Goal: Information Seeking & Learning: Learn about a topic

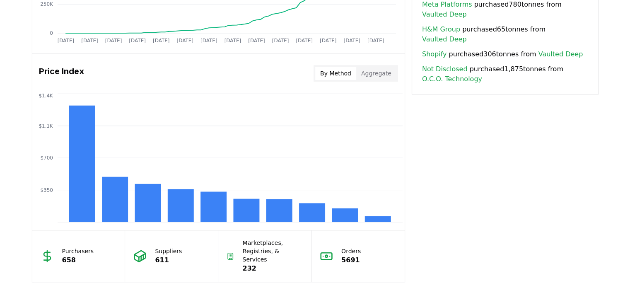
scroll to position [638, 0]
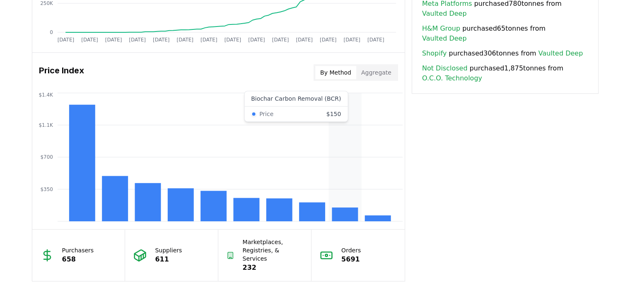
click at [347, 210] on rect at bounding box center [345, 214] width 26 height 14
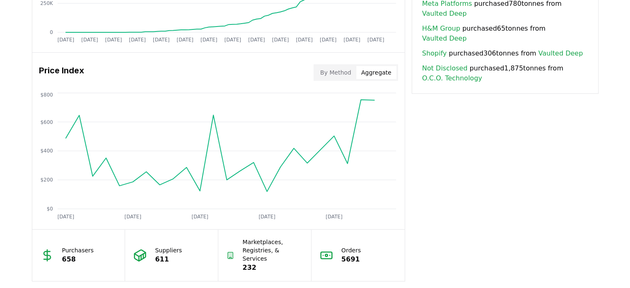
click at [379, 70] on button "Aggregate" at bounding box center [376, 72] width 40 height 13
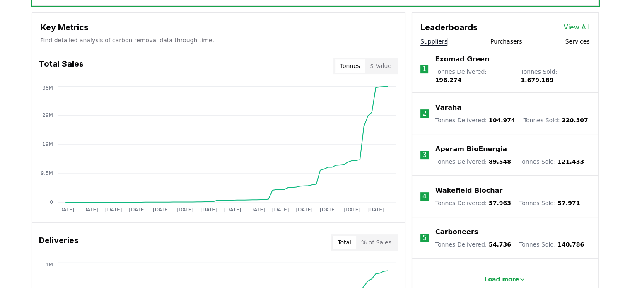
scroll to position [331, 0]
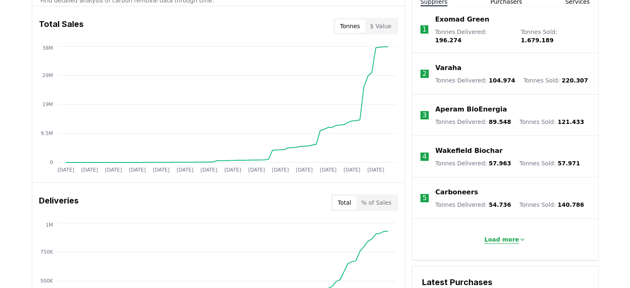
click at [499, 235] on p "Load more" at bounding box center [501, 239] width 35 height 8
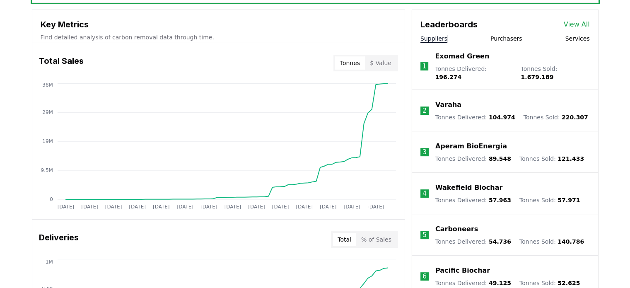
scroll to position [263, 0]
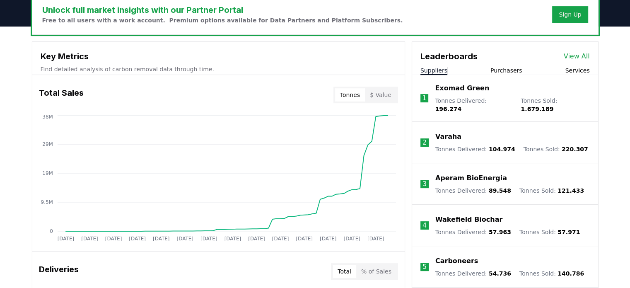
click at [568, 58] on link "View All" at bounding box center [577, 56] width 26 height 10
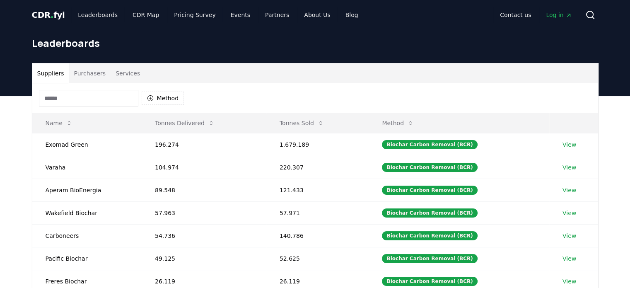
click at [74, 95] on input at bounding box center [88, 98] width 99 height 17
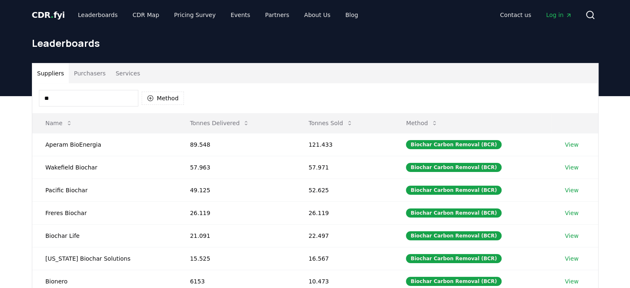
type input "*"
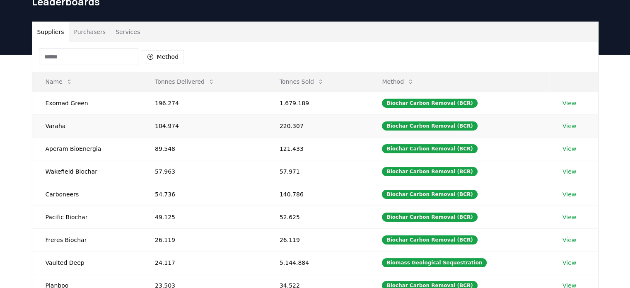
scroll to position [47, 0]
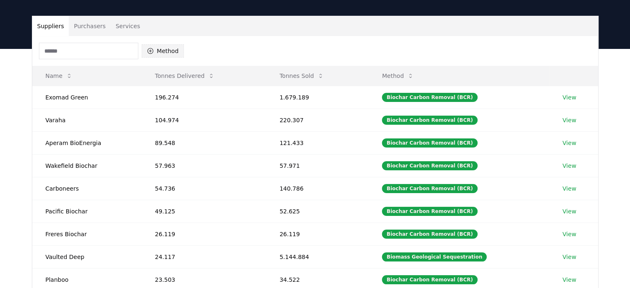
click at [162, 53] on button "Method" at bounding box center [163, 50] width 43 height 13
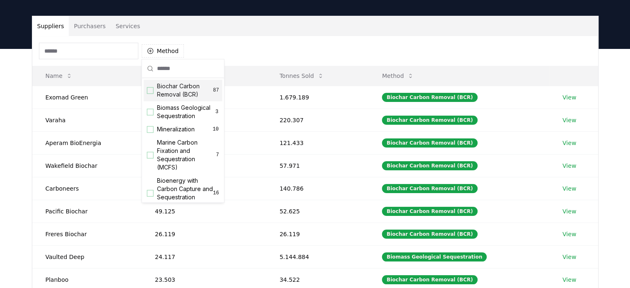
click at [108, 55] on input at bounding box center [88, 51] width 99 height 17
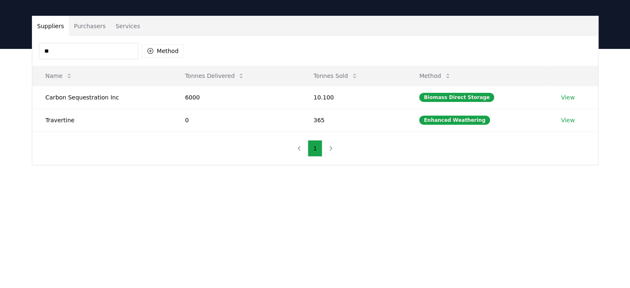
type input "*"
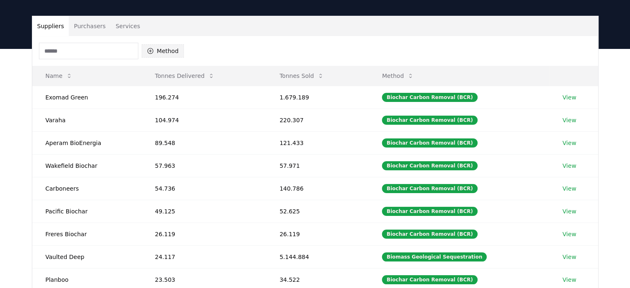
click at [167, 47] on button "Method" at bounding box center [163, 50] width 43 height 13
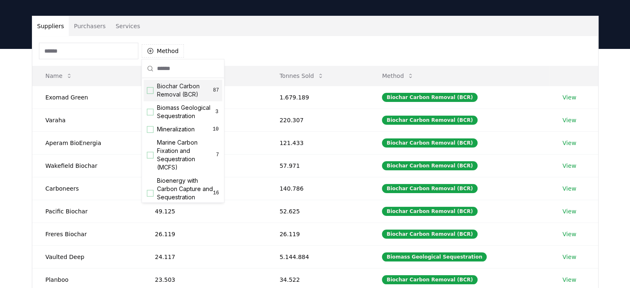
click at [152, 92] on div "Suggestions" at bounding box center [150, 90] width 7 height 7
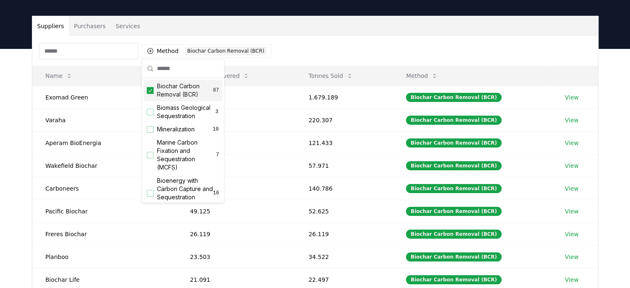
click at [10, 135] on div "Suppliers Purchasers Services Method 1 Biochar Carbon Removal (BCR) Name Tonnes…" at bounding box center [315, 215] width 630 height 332
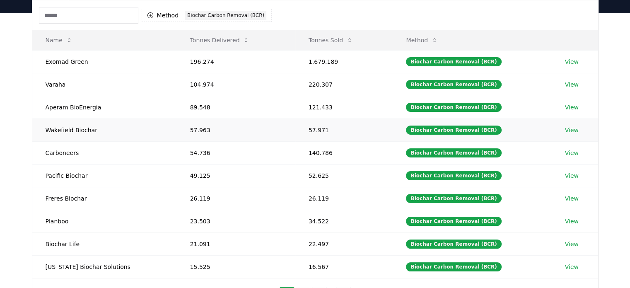
scroll to position [84, 0]
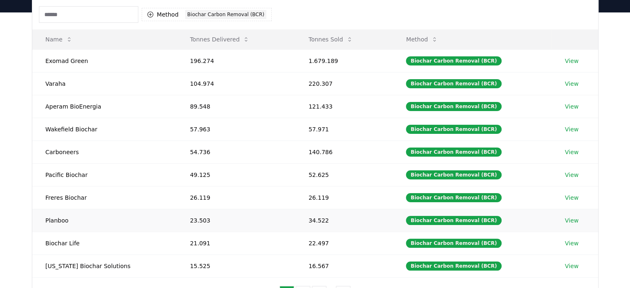
click at [567, 218] on link "View" at bounding box center [572, 220] width 14 height 8
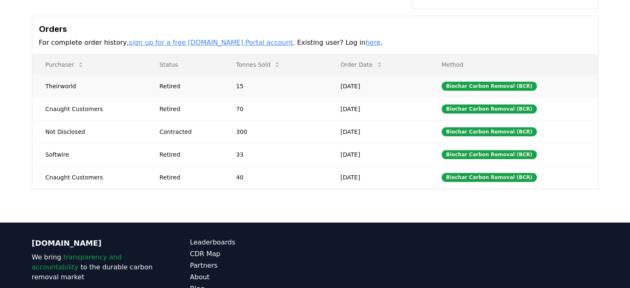
scroll to position [253, 0]
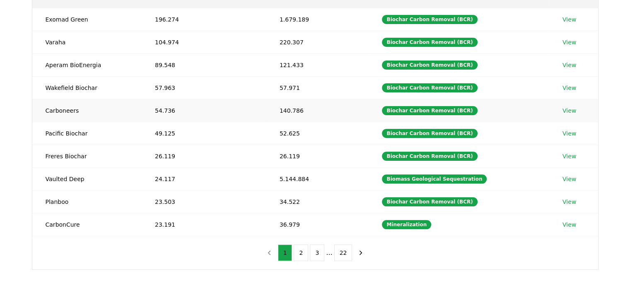
scroll to position [126, 0]
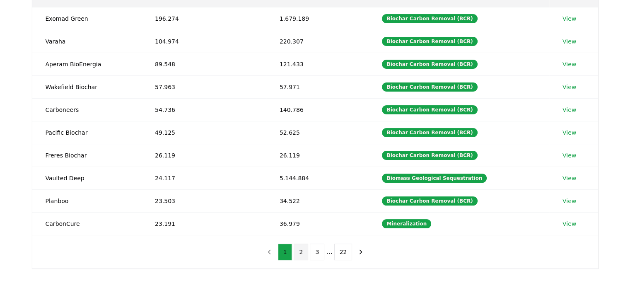
click at [298, 255] on button "2" at bounding box center [301, 251] width 14 height 17
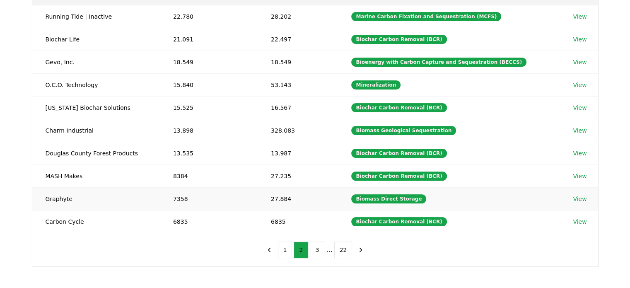
scroll to position [128, 0]
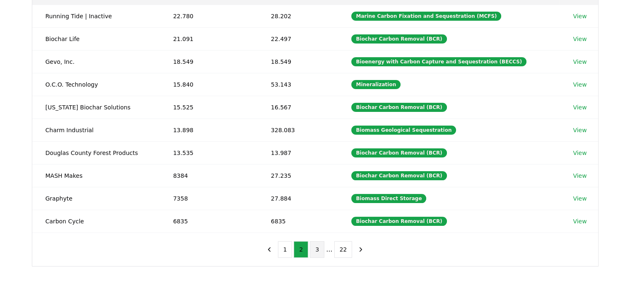
click at [315, 251] on button "3" at bounding box center [317, 249] width 14 height 17
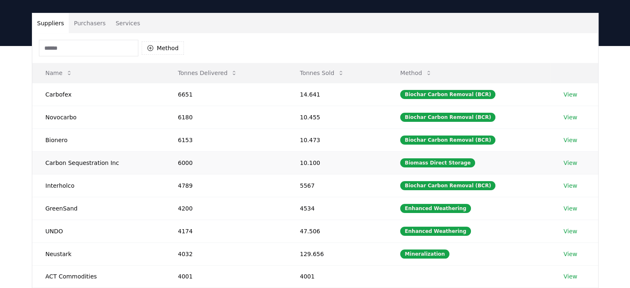
scroll to position [50, 0]
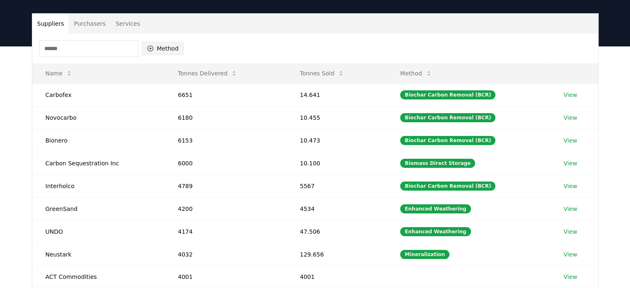
click at [165, 46] on button "Method" at bounding box center [163, 48] width 43 height 13
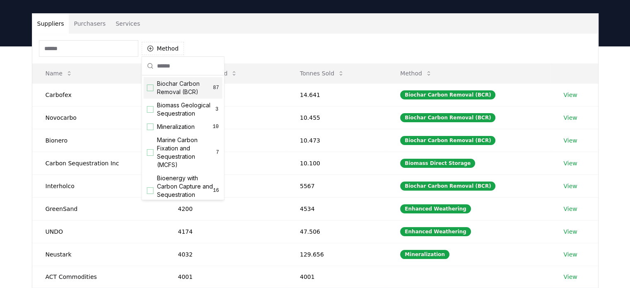
click at [150, 87] on div "Suggestions" at bounding box center [150, 87] width 7 height 7
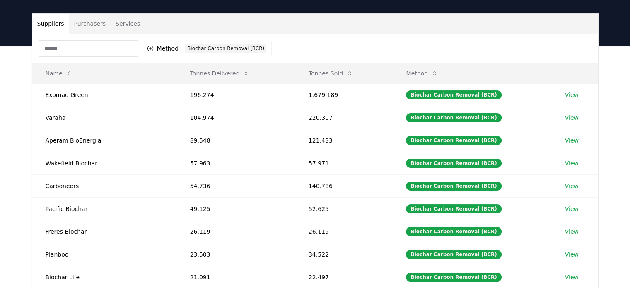
drag, startPoint x: 12, startPoint y: 107, endPoint x: 19, endPoint y: 122, distance: 16.7
click at [19, 122] on div "Suppliers Purchasers Services Method 1 Biochar Carbon Removal (BCR) Name Tonnes…" at bounding box center [315, 212] width 630 height 332
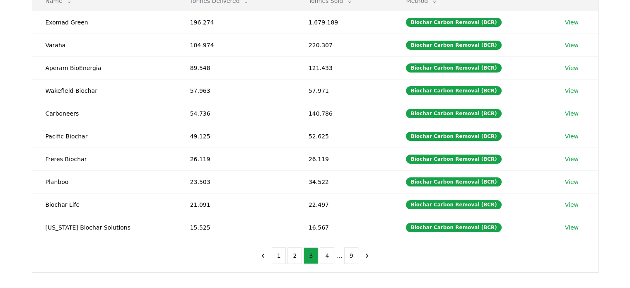
scroll to position [142, 0]
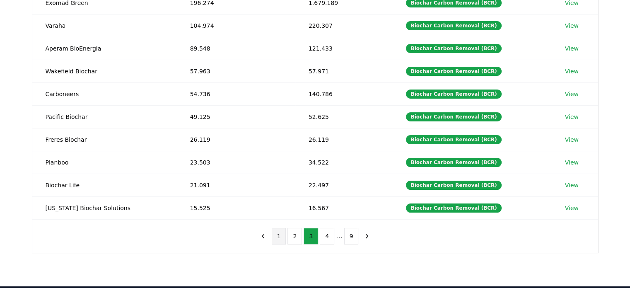
click at [281, 237] on button "1" at bounding box center [279, 236] width 14 height 17
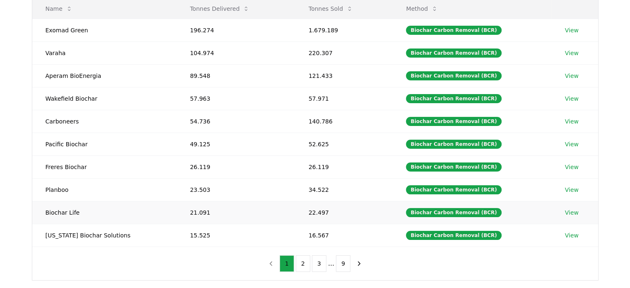
scroll to position [127, 0]
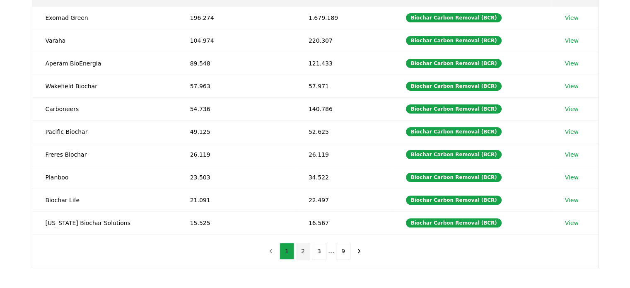
click at [305, 246] on button "2" at bounding box center [303, 251] width 14 height 17
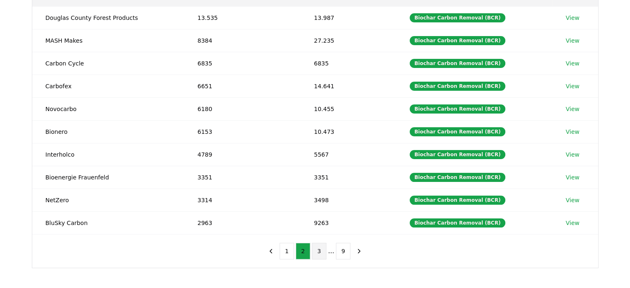
click at [317, 251] on button "3" at bounding box center [319, 251] width 14 height 17
